Goal: Task Accomplishment & Management: Complete application form

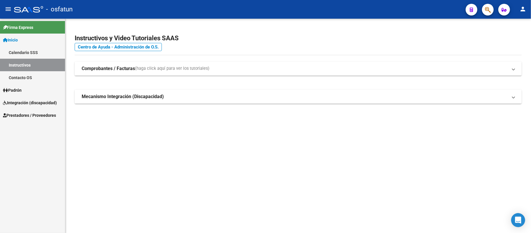
click at [21, 99] on span "Integración (discapacidad)" at bounding box center [30, 102] width 54 height 6
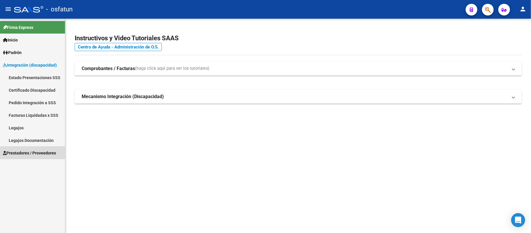
click at [23, 152] on span "Prestadores / Proveedores" at bounding box center [29, 153] width 53 height 6
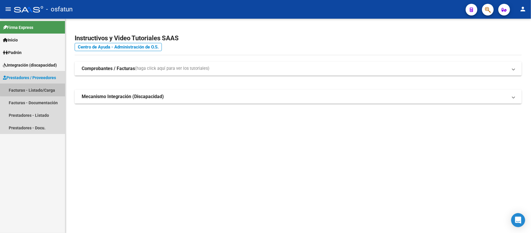
click at [33, 88] on link "Facturas - Listado/Carga" at bounding box center [32, 90] width 65 height 13
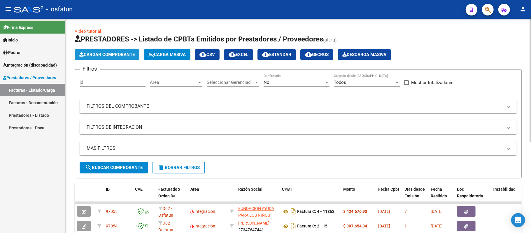
click at [117, 53] on span "Cargar Comprobante" at bounding box center [106, 54] width 55 height 5
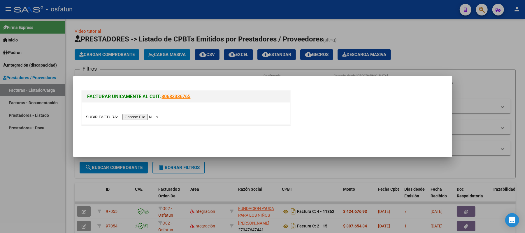
click at [152, 115] on input "file" at bounding box center [123, 117] width 74 height 6
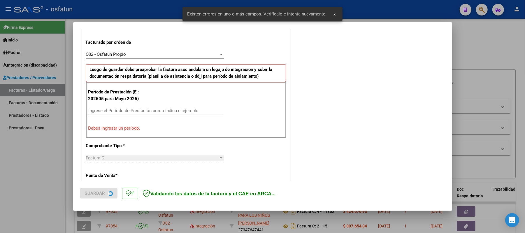
scroll to position [158, 0]
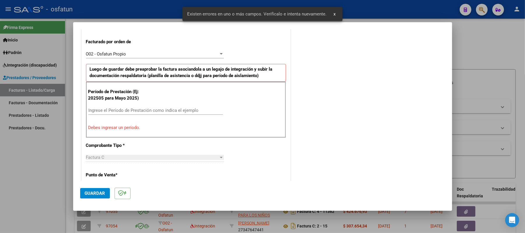
click at [162, 111] on input "Ingrese el Período de Prestación como indica el ejemplo" at bounding box center [155, 110] width 135 height 5
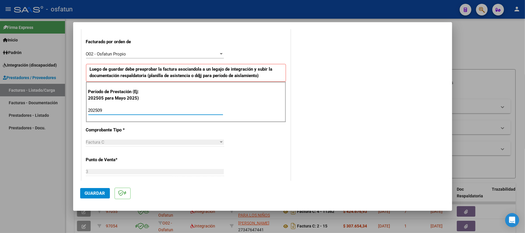
type input "202509"
click at [96, 196] on button "Guardar" at bounding box center [95, 193] width 30 height 11
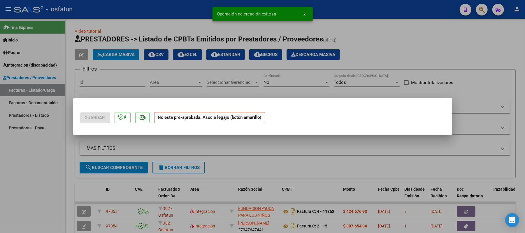
scroll to position [0, 0]
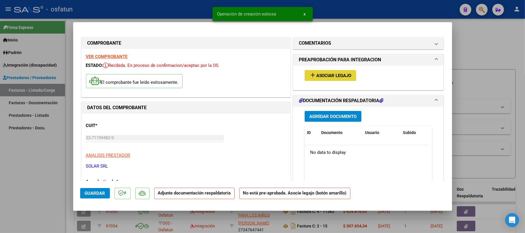
click at [343, 72] on button "add Asociar Legajo" at bounding box center [331, 75] width 52 height 11
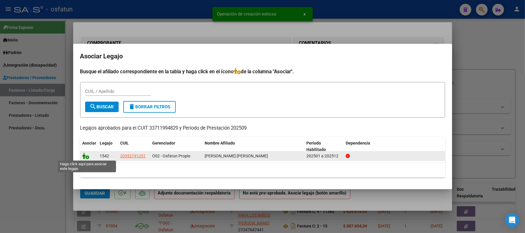
click at [85, 156] on icon at bounding box center [86, 156] width 7 height 6
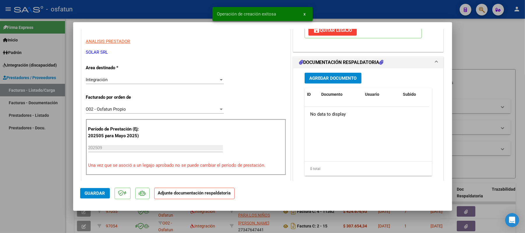
scroll to position [117, 0]
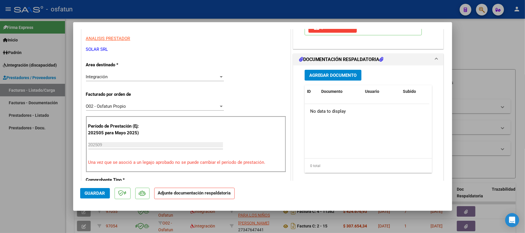
click at [334, 73] on span "Agregar Documento" at bounding box center [333, 75] width 48 height 5
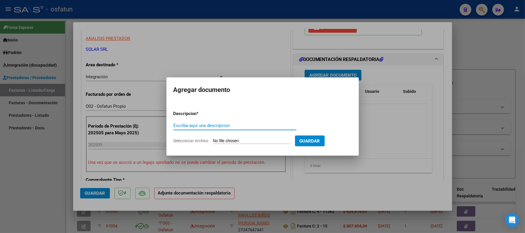
click at [251, 128] on input "Escriba aquí una descripcion" at bounding box center [235, 125] width 123 height 5
type input "ASIST"
click at [251, 141] on input "Seleccionar Archivo" at bounding box center [251, 141] width 77 height 6
type input "C:\fakepath\ASIST.pdf"
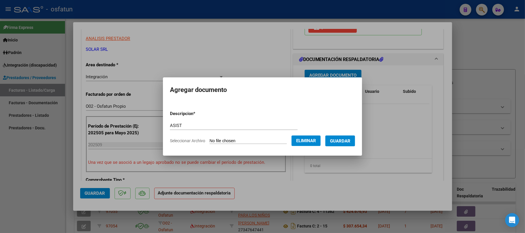
click at [340, 139] on span "Guardar" at bounding box center [340, 140] width 20 height 5
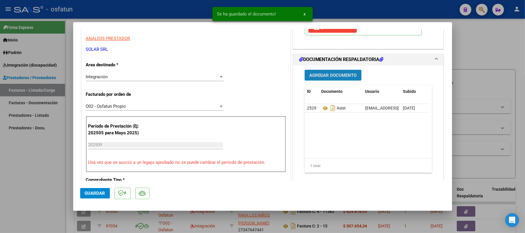
click at [330, 73] on span "Agregar Documento" at bounding box center [333, 75] width 48 height 5
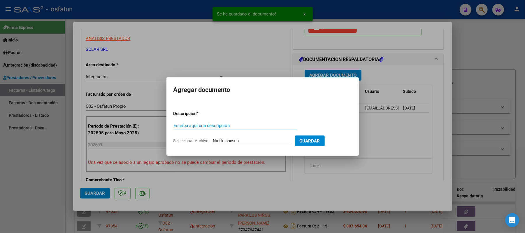
click at [261, 128] on input "Escriba aquí una descripcion" at bounding box center [235, 125] width 123 height 5
type input "AUT"
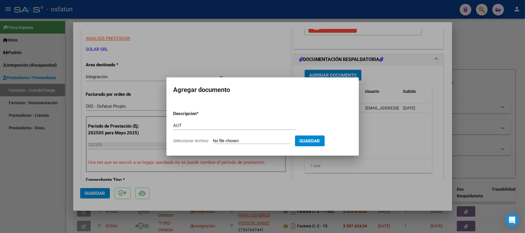
click at [257, 142] on input "Seleccionar Archivo" at bounding box center [251, 141] width 77 height 6
type input "C:\fakepath\AUT TRANP.pdf"
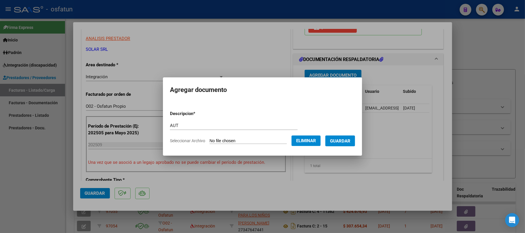
click at [341, 141] on span "Guardar" at bounding box center [340, 140] width 20 height 5
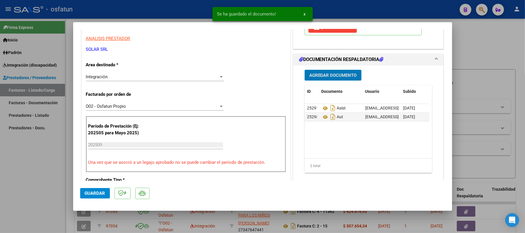
click at [92, 193] on span "Guardar" at bounding box center [95, 192] width 20 height 5
click at [488, 41] on div at bounding box center [262, 116] width 525 height 233
type input "$ 0,00"
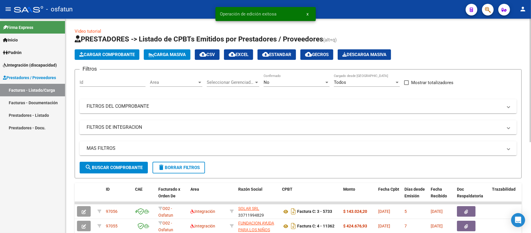
click at [115, 53] on span "Cargar Comprobante" at bounding box center [106, 54] width 55 height 5
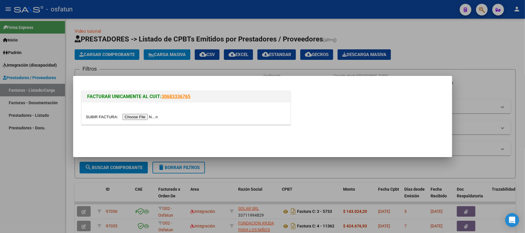
click at [139, 117] on input "file" at bounding box center [123, 117] width 74 height 6
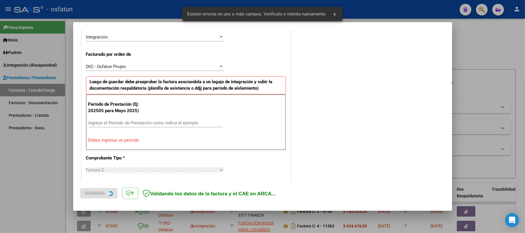
scroll to position [158, 0]
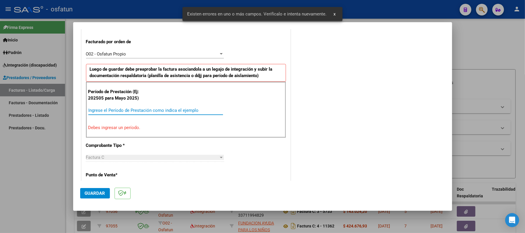
click at [129, 112] on input "Ingrese el Período de Prestación como indica el ejemplo" at bounding box center [155, 110] width 135 height 5
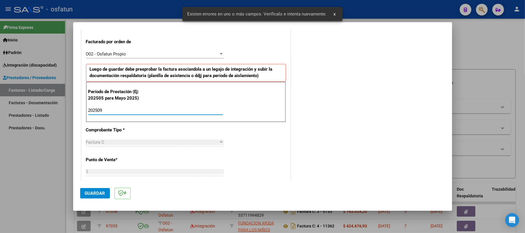
type input "202509"
click at [96, 194] on span "Guardar" at bounding box center [95, 192] width 20 height 5
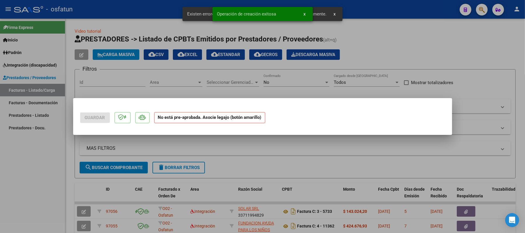
scroll to position [0, 0]
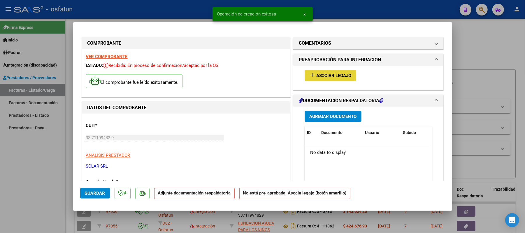
click at [333, 76] on span "Asociar Legajo" at bounding box center [333, 75] width 35 height 5
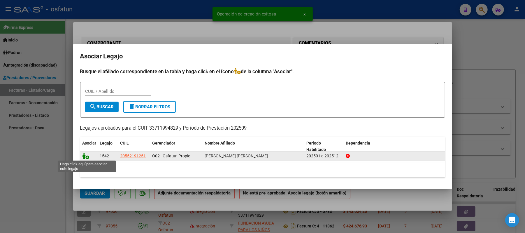
click at [86, 155] on icon at bounding box center [86, 156] width 7 height 6
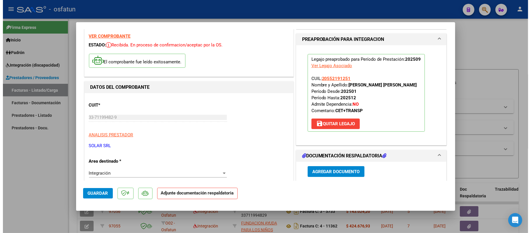
scroll to position [39, 0]
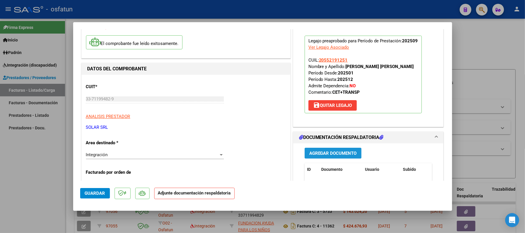
click at [339, 155] on span "Agregar Documento" at bounding box center [333, 153] width 48 height 5
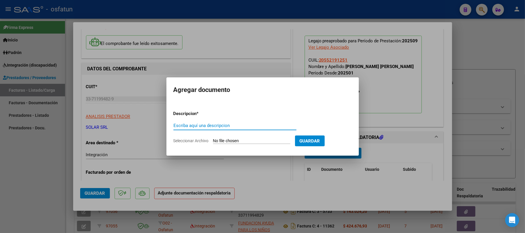
click at [263, 125] on input "Escriba aquí una descripcion" at bounding box center [235, 125] width 123 height 5
type input "ASIST"
click at [253, 142] on input "Seleccionar Archivo" at bounding box center [251, 141] width 77 height 6
type input "C:\fakepath\ASIST.pdf"
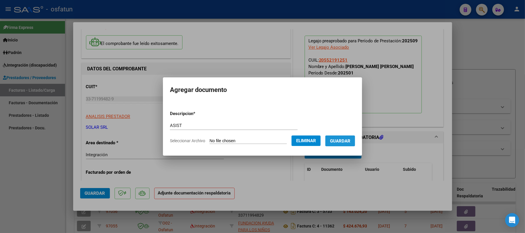
click at [348, 138] on span "Guardar" at bounding box center [340, 140] width 20 height 5
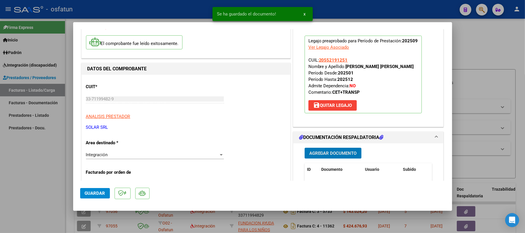
click at [333, 153] on span "Agregar Documento" at bounding box center [333, 153] width 48 height 5
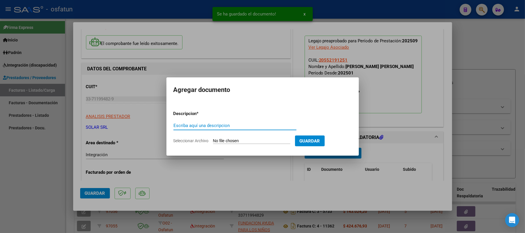
click at [255, 126] on input "Escriba aquí una descripcion" at bounding box center [235, 125] width 123 height 5
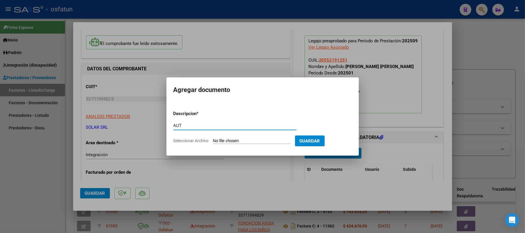
type input "AUT"
click at [252, 143] on input "Seleccionar Archivo" at bounding box center [251, 141] width 77 height 6
type input "C:\fakepath\AUT CET.pdf"
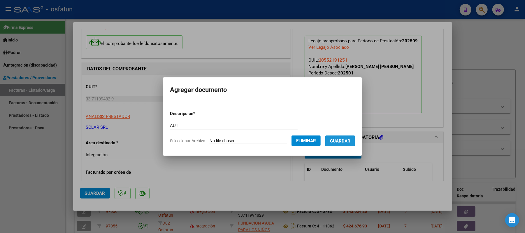
click at [349, 141] on span "Guardar" at bounding box center [340, 140] width 20 height 5
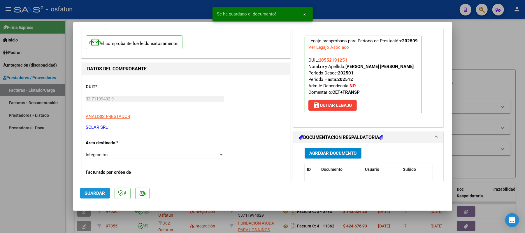
click at [83, 195] on button "Guardar" at bounding box center [95, 193] width 30 height 11
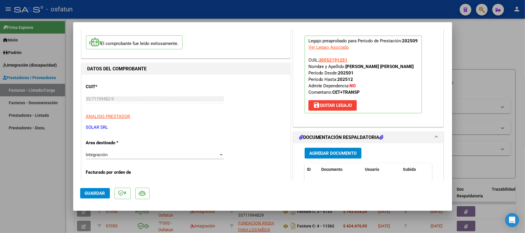
click at [474, 37] on div at bounding box center [262, 116] width 525 height 233
type input "$ 0,00"
